Goal: Task Accomplishment & Management: Manage account settings

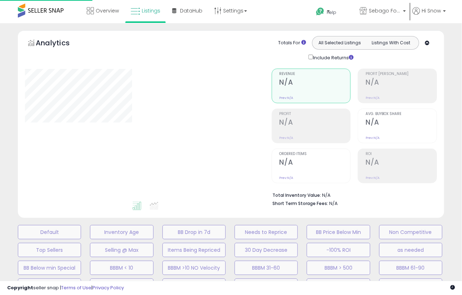
scroll to position [214, 0]
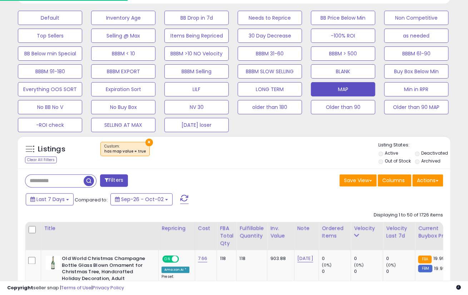
select select "**"
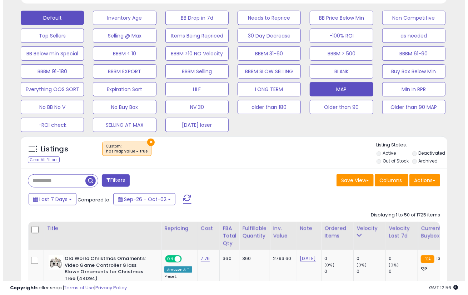
scroll to position [159, 0]
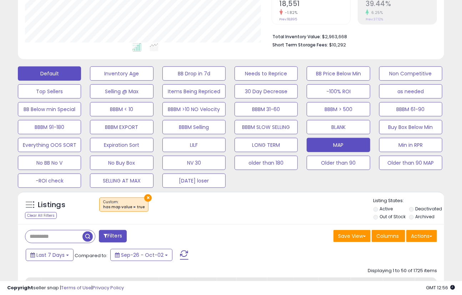
click at [52, 73] on button "Default" at bounding box center [49, 73] width 63 height 14
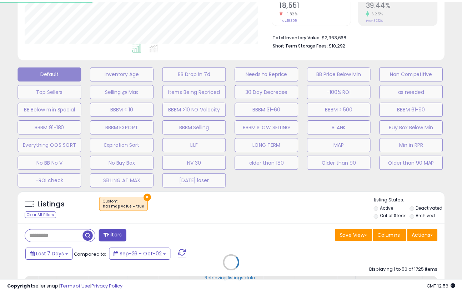
scroll to position [146, 250]
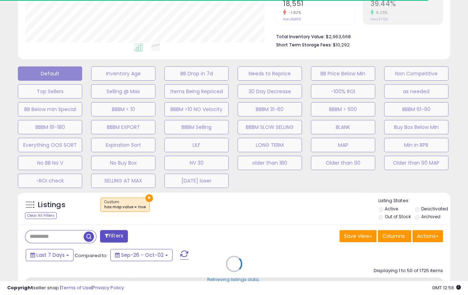
select select "**"
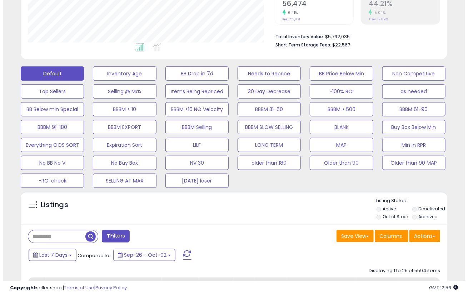
scroll to position [146, 247]
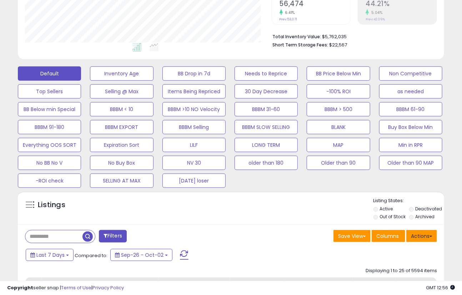
click at [432, 237] on button "Actions" at bounding box center [422, 236] width 31 height 12
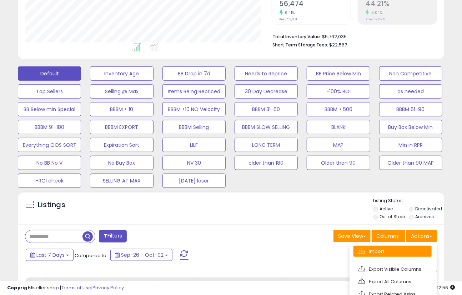
click at [373, 250] on link "Import" at bounding box center [393, 251] width 78 height 11
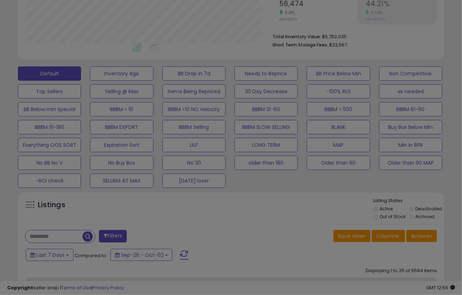
scroll to position [146, 250]
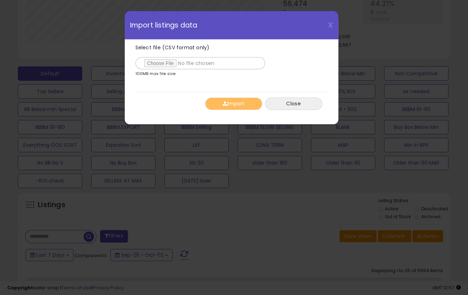
type input "**********"
click at [233, 105] on button "Import" at bounding box center [233, 104] width 57 height 13
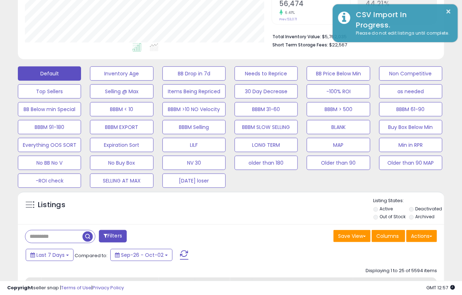
scroll to position [357146, 357046]
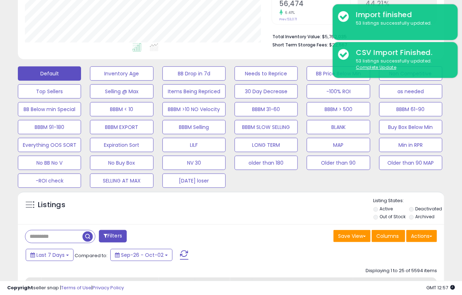
click at [238, 214] on div "Listings" at bounding box center [231, 210] width 427 height 24
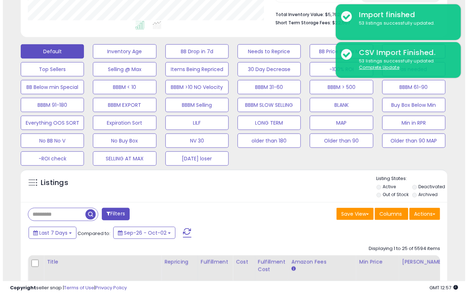
scroll to position [183, 0]
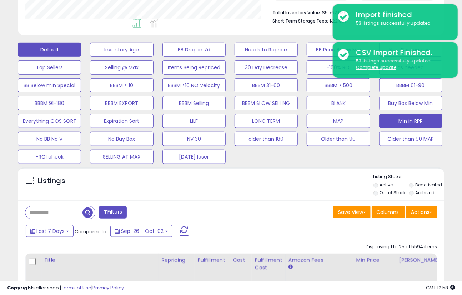
click at [408, 118] on button "Min in RPR" at bounding box center [410, 121] width 63 height 14
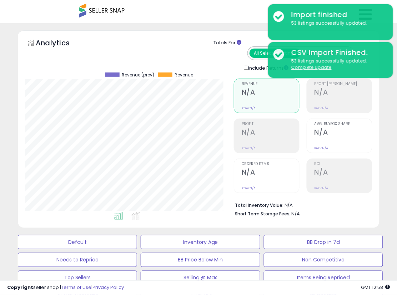
scroll to position [146, 209]
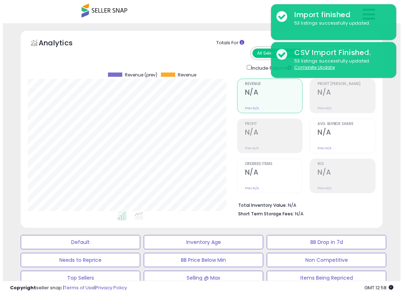
scroll to position [214, 0]
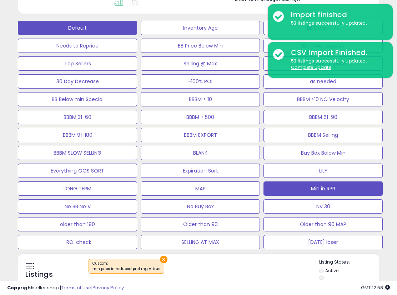
click at [51, 31] on button "Default" at bounding box center [77, 28] width 119 height 14
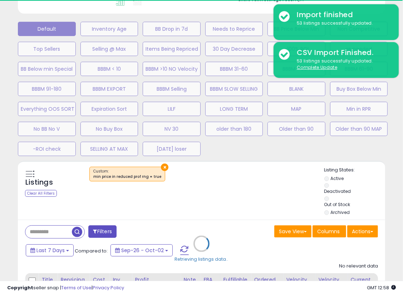
select select "**"
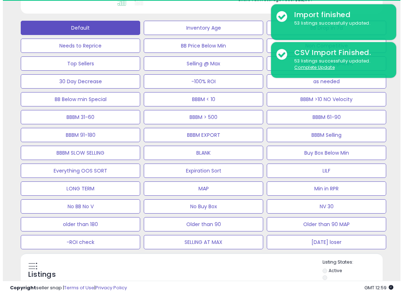
scroll to position [249, 0]
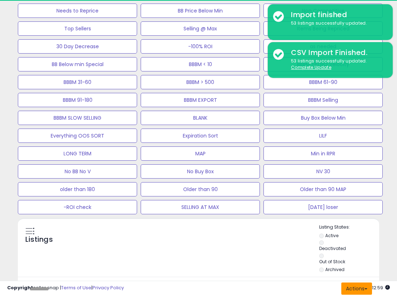
click at [369, 283] on button "Actions" at bounding box center [357, 289] width 31 height 12
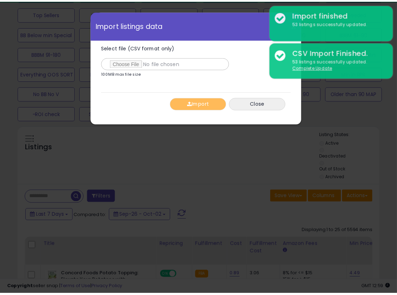
scroll to position [146, 212]
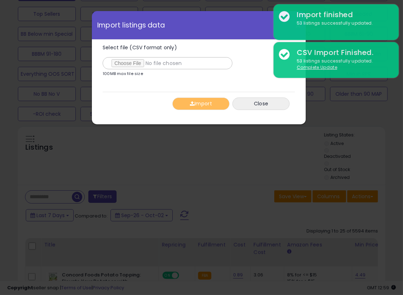
type input "**********"
click at [131, 112] on div "Import Close" at bounding box center [199, 104] width 192 height 24
click at [199, 105] on button "Import" at bounding box center [200, 104] width 57 height 13
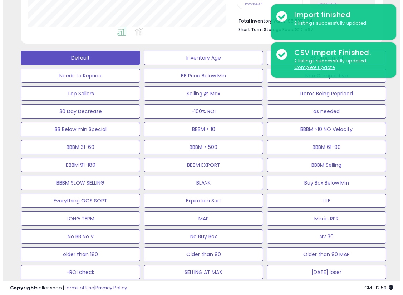
scroll to position [184, 0]
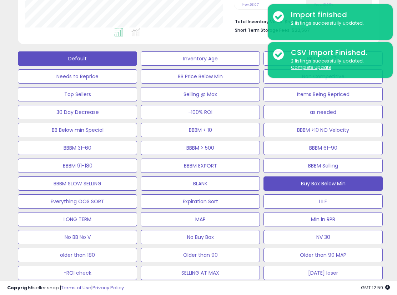
click at [369, 177] on button "Buy Box Below Min" at bounding box center [323, 184] width 119 height 14
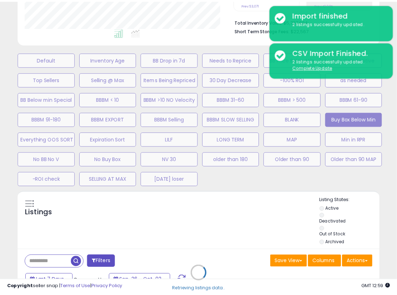
scroll to position [146, 212]
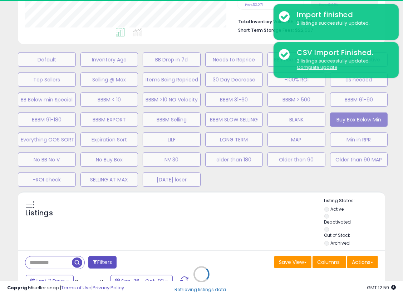
click at [365, 183] on div "Default Inventory Age BB Drop in 7d Needs to Reprice BB Price Below Min Non Com…" at bounding box center [201, 118] width 385 height 140
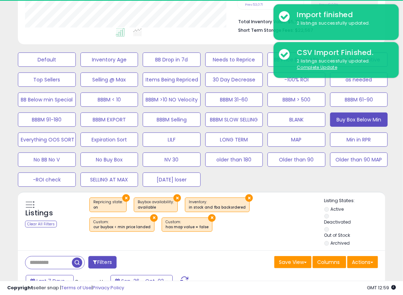
select select "**"
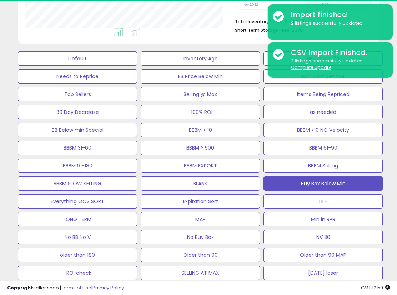
scroll to position [146, 209]
click at [384, 182] on div "Default Inventory Age BB Drop in 7d Needs to Reprice BB Price Below Min Non Com…" at bounding box center [198, 164] width 379 height 232
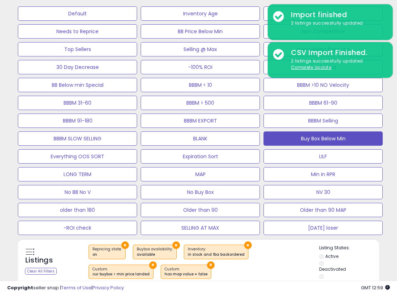
scroll to position [229, 0]
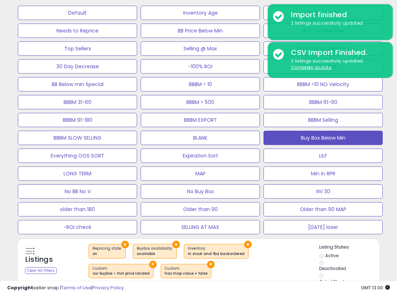
click at [214, 244] on div "× Repricing state : on × Buybox availability : available" at bounding box center [200, 264] width 240 height 40
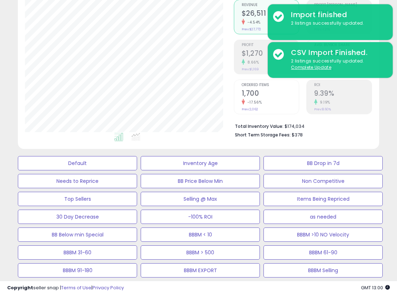
scroll to position [214, 0]
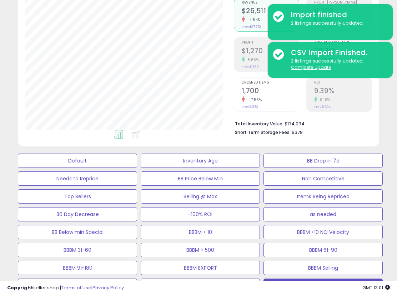
scroll to position [71, 0]
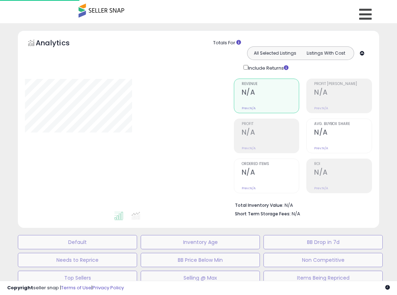
scroll to position [71, 0]
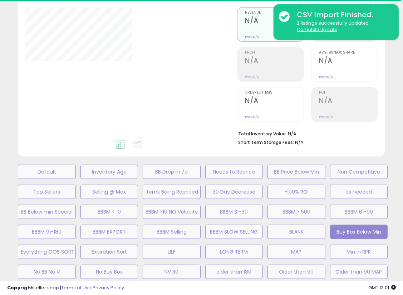
click at [10, 216] on div "Default Inventory Age BB Drop in 7d Needs to Reprice BB Price Below Min Non Com…" at bounding box center [201, 230] width 385 height 140
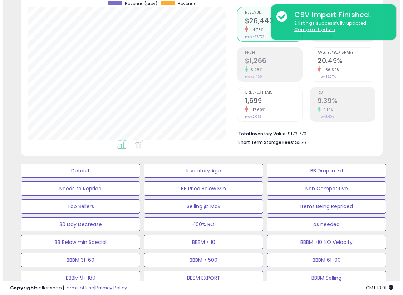
scroll to position [146, 209]
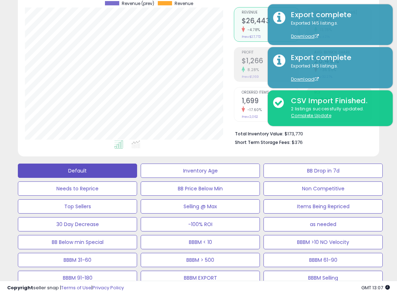
click at [50, 167] on button "Default" at bounding box center [77, 171] width 119 height 14
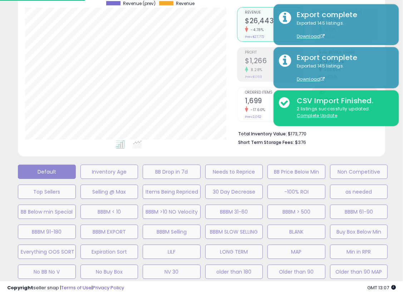
scroll to position [146, 212]
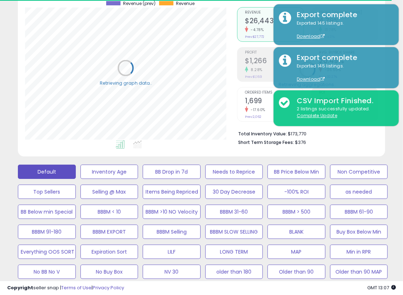
select select "**"
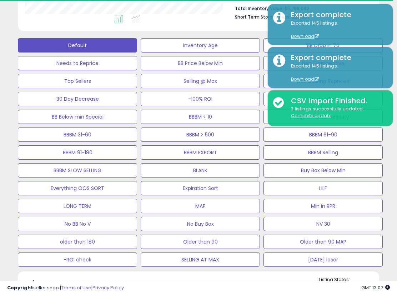
scroll to position [197, 0]
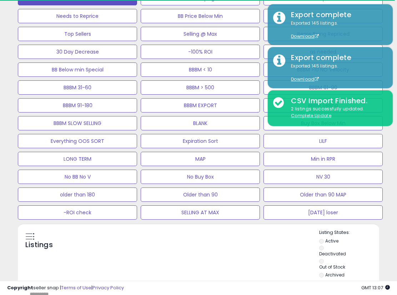
scroll to position [244, 0]
click at [369, 288] on button "Actions" at bounding box center [357, 294] width 31 height 12
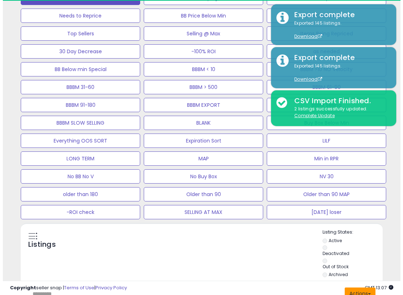
scroll to position [146, 209]
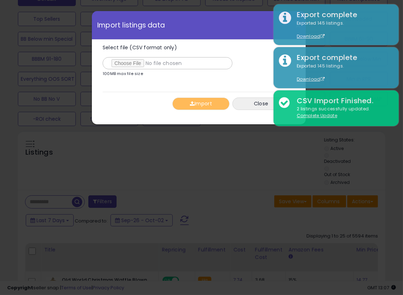
type input "**********"
click at [133, 110] on div "Import Close" at bounding box center [199, 104] width 192 height 24
click at [202, 98] on button "Import" at bounding box center [200, 104] width 57 height 13
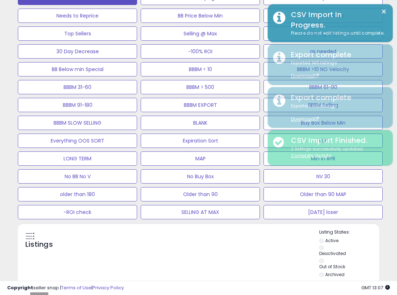
scroll to position [357146, 357084]
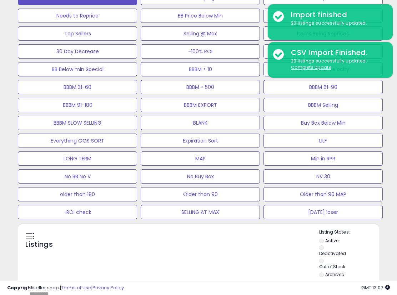
click at [203, 229] on div "Listings" at bounding box center [199, 254] width 362 height 50
click at [210, 229] on div "Listings" at bounding box center [199, 254] width 362 height 50
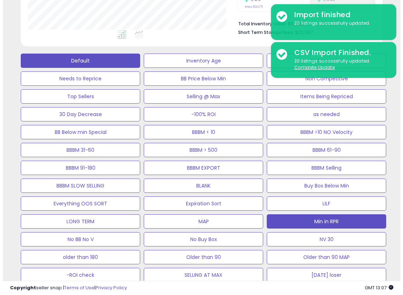
scroll to position [181, 0]
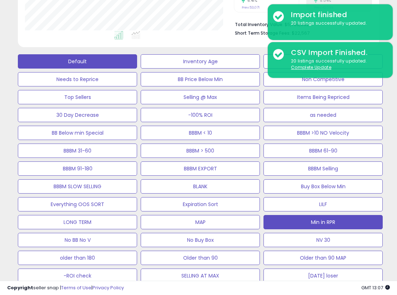
click at [357, 215] on button "Min in RPR" at bounding box center [323, 222] width 119 height 14
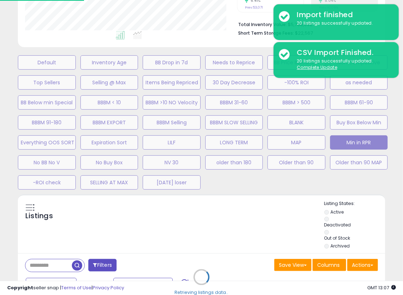
scroll to position [357146, 357081]
select select "**"
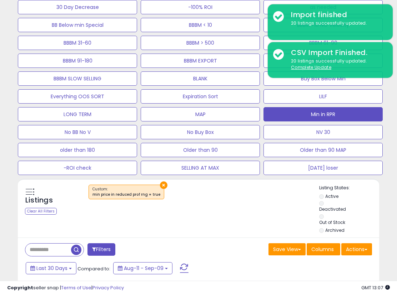
scroll to position [261, 0]
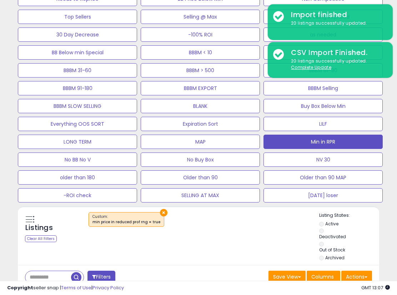
click at [211, 212] on div "Listings Clear All Filters × Listing States:" at bounding box center [199, 237] width 362 height 50
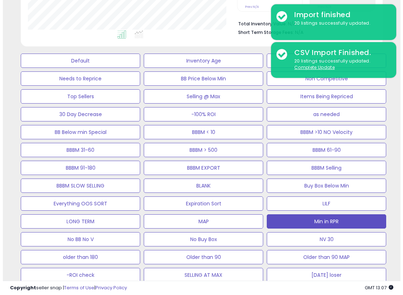
scroll to position [181, 0]
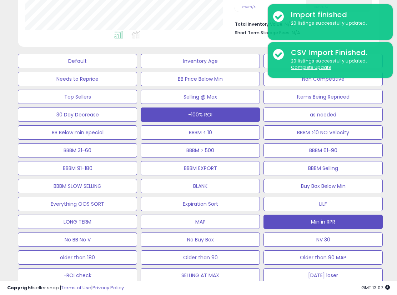
click at [260, 108] on button "-100% ROI" at bounding box center [200, 115] width 119 height 14
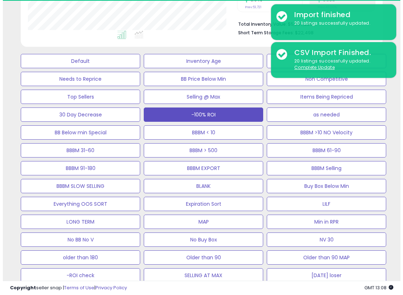
scroll to position [241, 0]
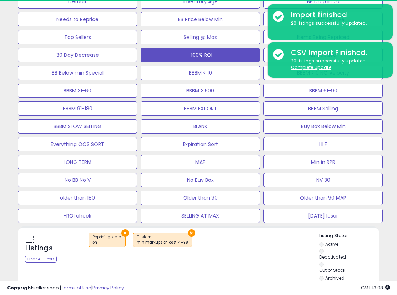
click at [110, 291] on button "Filters" at bounding box center [102, 297] width 28 height 13
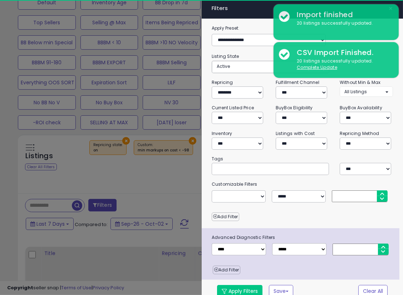
scroll to position [0, 0]
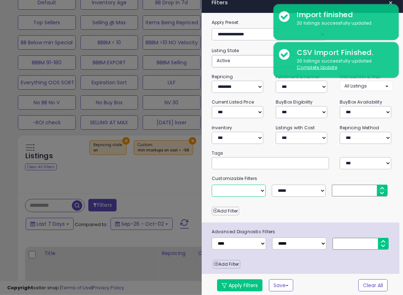
click at [261, 189] on select "**********" at bounding box center [239, 191] width 54 height 12
select select "**********"
click at [212, 185] on select "**********" at bounding box center [239, 191] width 54 height 12
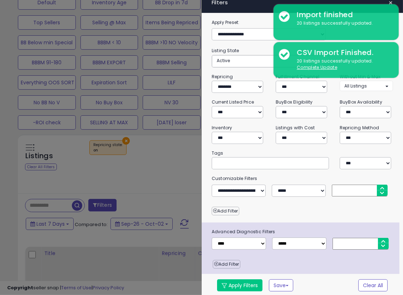
click at [352, 190] on input "number" at bounding box center [359, 191] width 55 height 12
type input "***"
click at [293, 212] on div "Add Filter" at bounding box center [302, 209] width 192 height 12
click at [242, 282] on button "Apply Filters" at bounding box center [239, 285] width 45 height 12
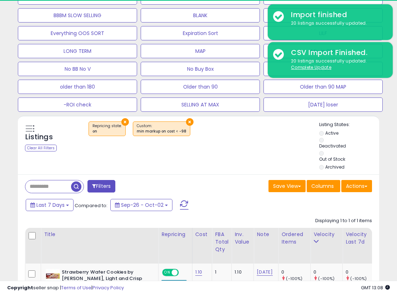
scroll to position [357146, 357084]
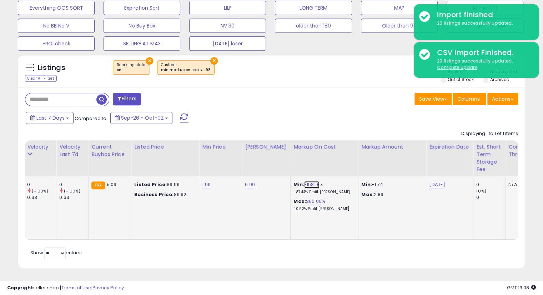
click at [305, 181] on link "-158.18" at bounding box center [311, 184] width 15 height 7
drag, startPoint x: 282, startPoint y: 161, endPoint x: 242, endPoint y: 160, distance: 40.0
click at [242, 160] on table "Title Repricing" at bounding box center [159, 189] width 842 height 99
type input "**"
type input "***"
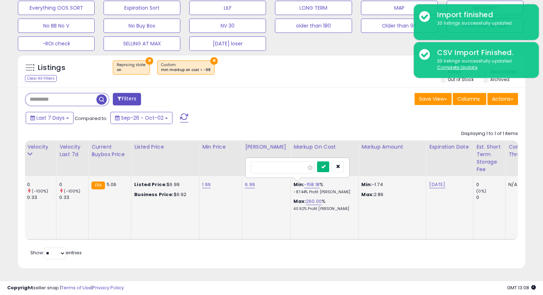
click at [325, 164] on icon "submit" at bounding box center [323, 166] width 4 height 4
click at [131, 96] on button "Filters" at bounding box center [127, 99] width 28 height 13
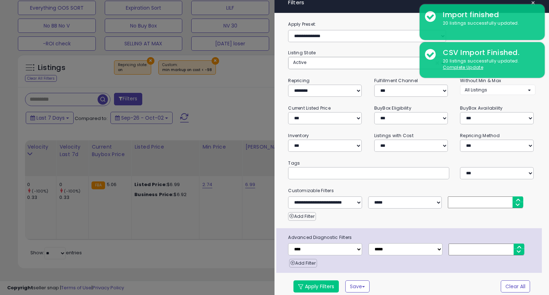
click at [231, 109] on div at bounding box center [274, 147] width 549 height 295
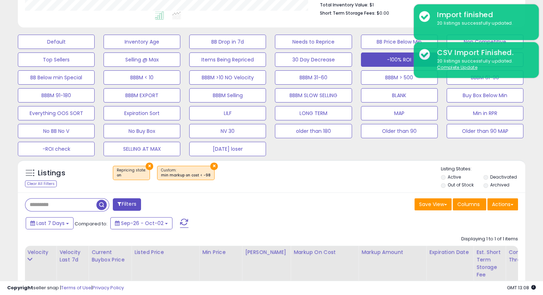
click at [279, 191] on div "Listings Clear All Filters × Repricing state : on × Listing States: Active" at bounding box center [272, 267] width 508 height 214
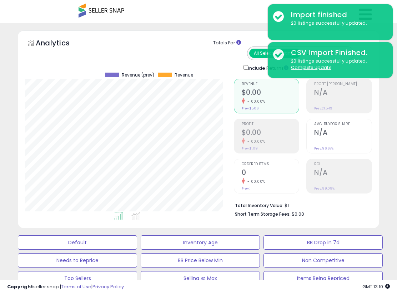
drag, startPoint x: 385, startPoint y: 108, endPoint x: 381, endPoint y: 108, distance: 4.3
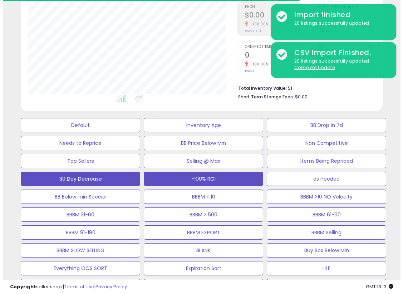
scroll to position [143, 0]
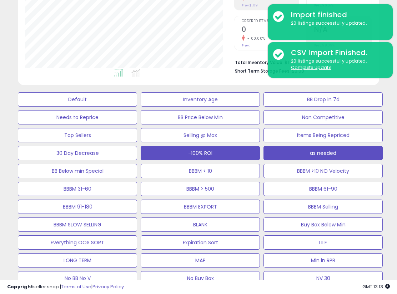
click at [357, 146] on button "as needed" at bounding box center [323, 153] width 119 height 14
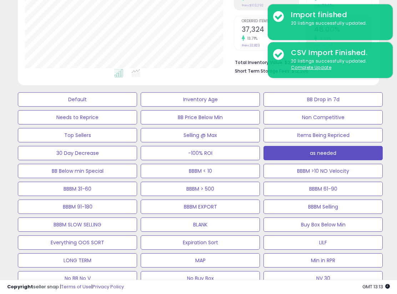
scroll to position [146, 209]
click at [267, 220] on div "Default Inventory Age BB Drop in 7d Needs to Reprice BB Price Below Min Non Com…" at bounding box center [198, 205] width 379 height 232
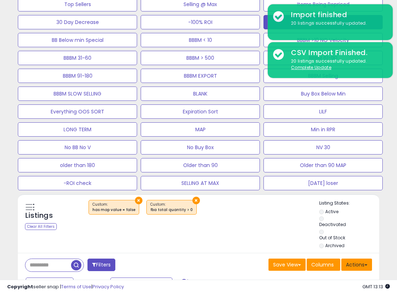
click at [365, 258] on button "Actions" at bounding box center [357, 264] width 31 height 12
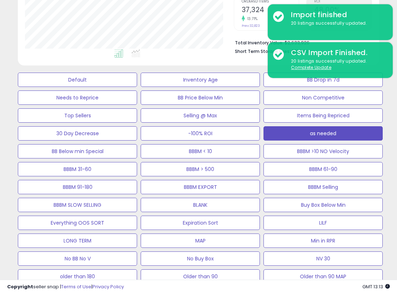
scroll to position [149, 0]
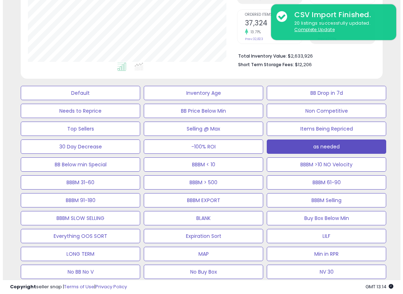
scroll to position [146, 209]
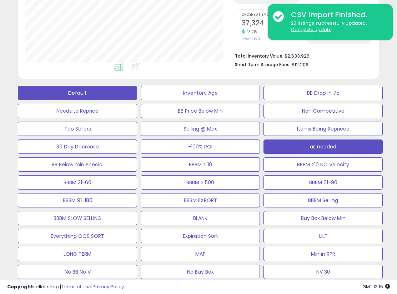
click at [30, 88] on button "Default" at bounding box center [77, 93] width 119 height 14
click at [356, 139] on button "as needed" at bounding box center [323, 146] width 119 height 14
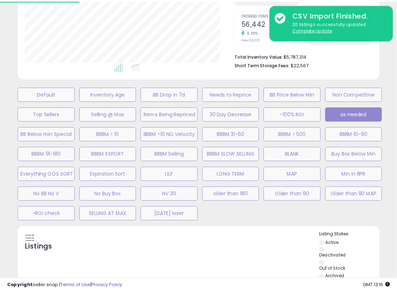
scroll to position [146, 212]
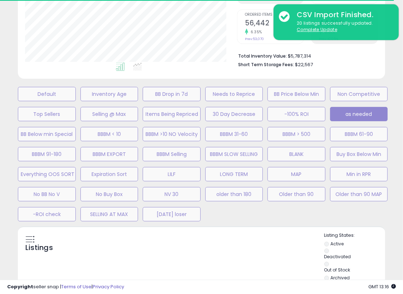
select select "**"
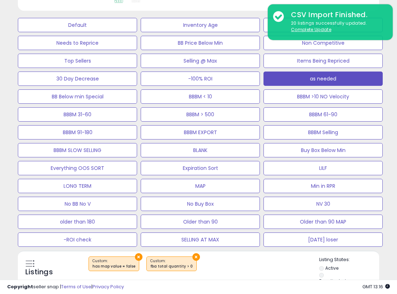
scroll to position [218, 0]
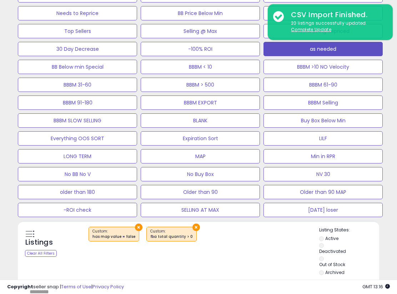
click at [252, 227] on div "Listings Clear All Filters × × Active" at bounding box center [199, 252] width 362 height 50
click at [237, 227] on div "Listings Clear All Filters × × Active" at bounding box center [199, 252] width 362 height 50
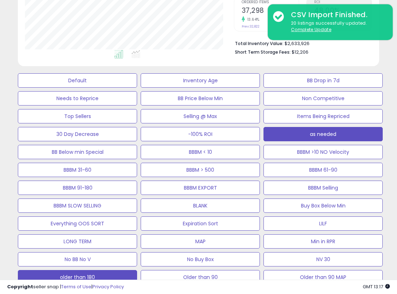
scroll to position [0, 0]
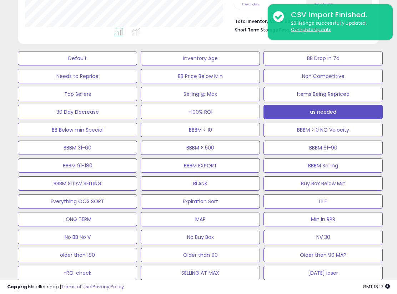
scroll to position [214, 0]
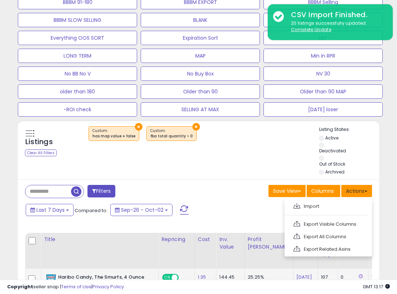
scroll to position [357, 0]
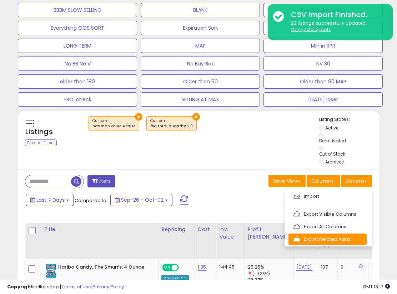
click at [321, 233] on link "Export Related Asins" at bounding box center [328, 238] width 78 height 11
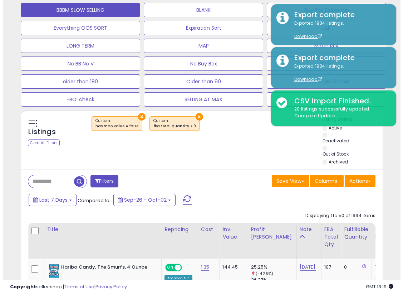
scroll to position [143, 0]
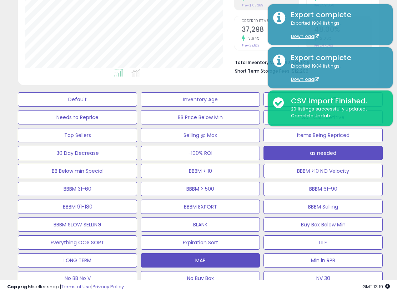
click at [260, 253] on button "MAP" at bounding box center [200, 260] width 119 height 14
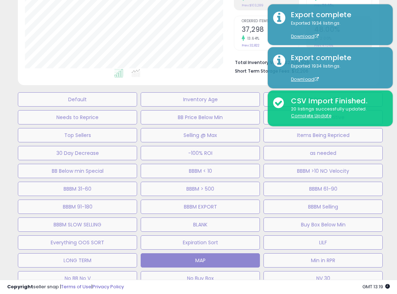
scroll to position [146, 212]
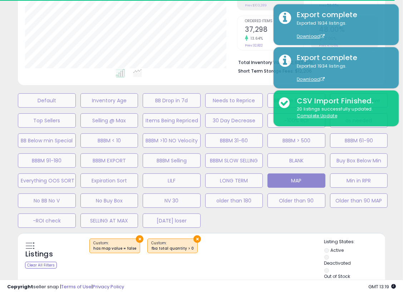
click at [397, 218] on div "Default Inventory Age BB Drop in 7d Needs to Reprice BB Price Below Min Non Com…" at bounding box center [202, 159] width 396 height 140
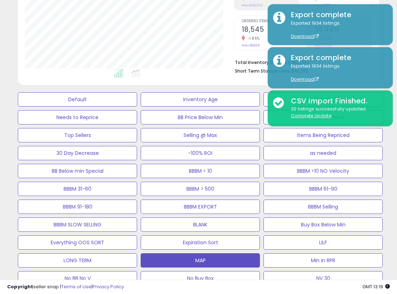
scroll to position [146, 209]
click at [372, 223] on div "Default Inventory Age BB Drop in 7d Needs to Reprice BB Price Below Min Non Com…" at bounding box center [198, 205] width 379 height 232
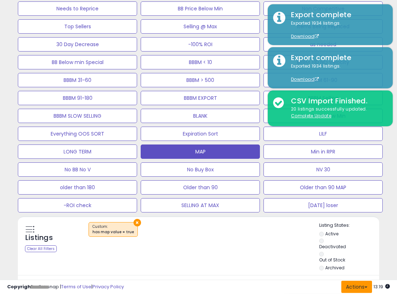
scroll to position [267, 0]
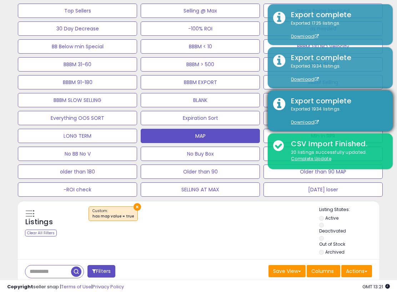
drag, startPoint x: 384, startPoint y: 189, endPoint x: 342, endPoint y: 124, distance: 77.8
